Goal: Find specific page/section: Find specific page/section

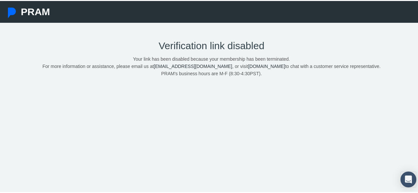
click at [248, 66] on link "[DOMAIN_NAME]" at bounding box center [266, 65] width 37 height 5
